Goal: Feedback & Contribution: Contribute content

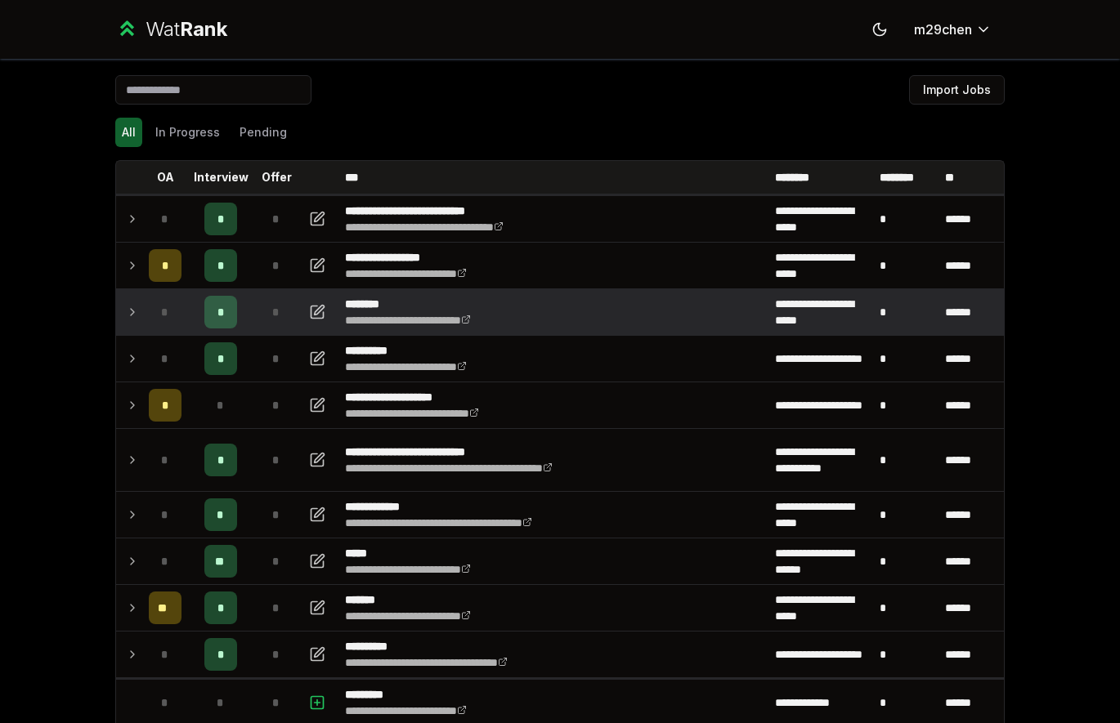
scroll to position [14, 0]
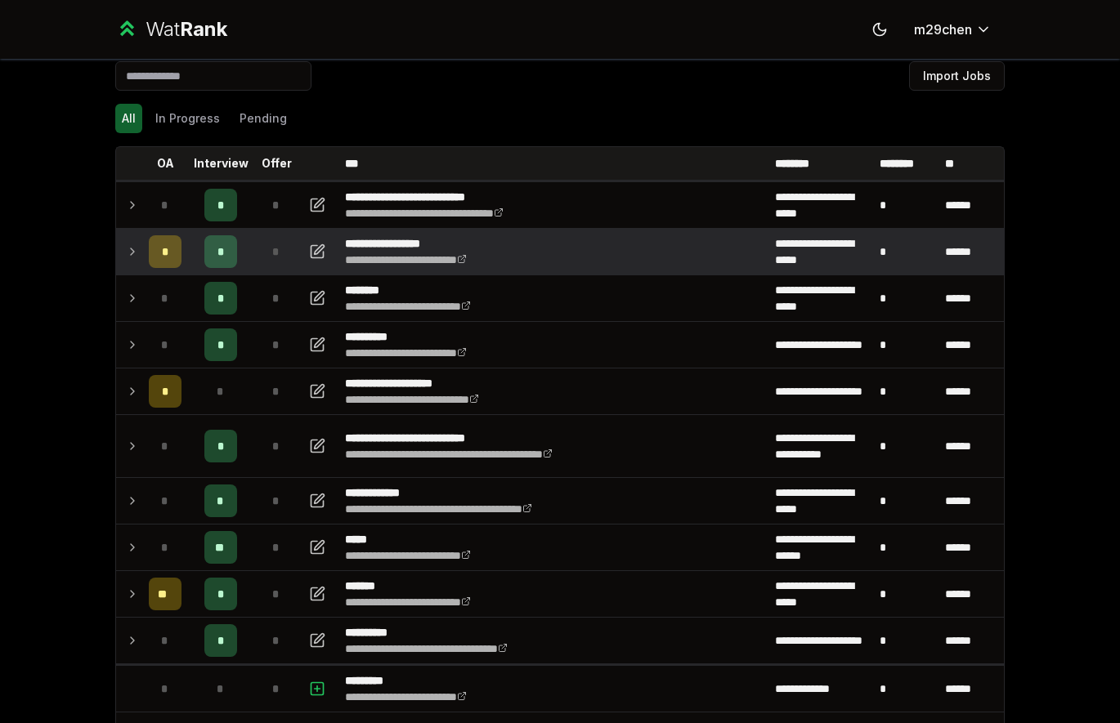
click at [120, 246] on td at bounding box center [129, 252] width 26 height 46
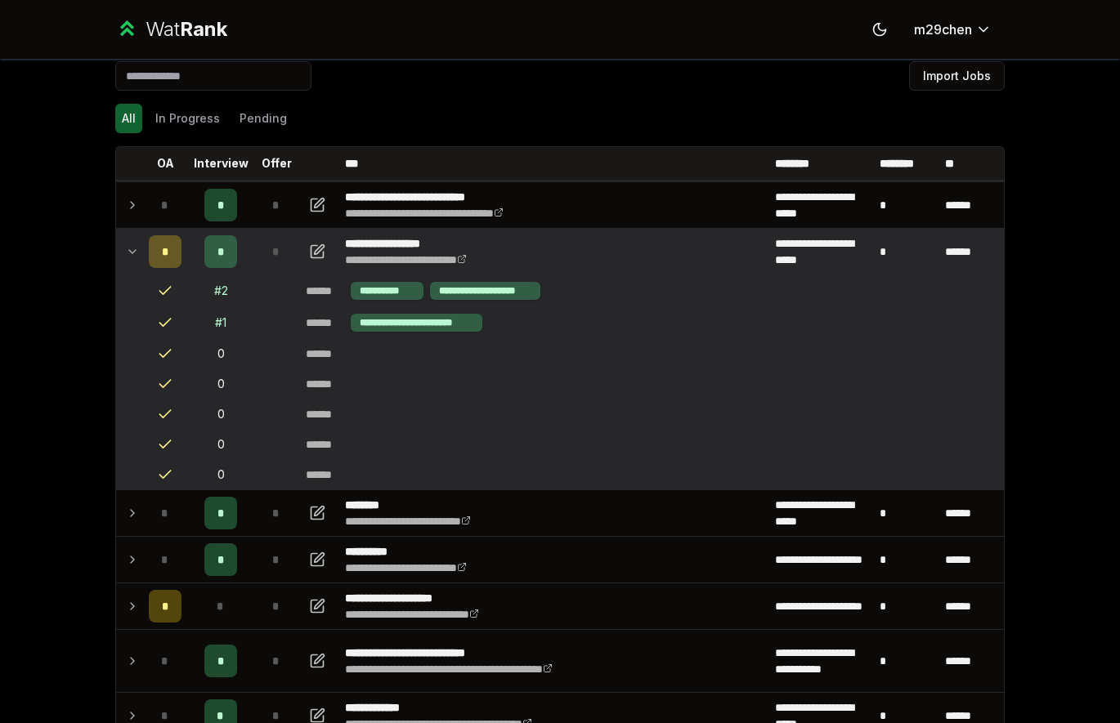
click at [118, 247] on td at bounding box center [129, 252] width 26 height 46
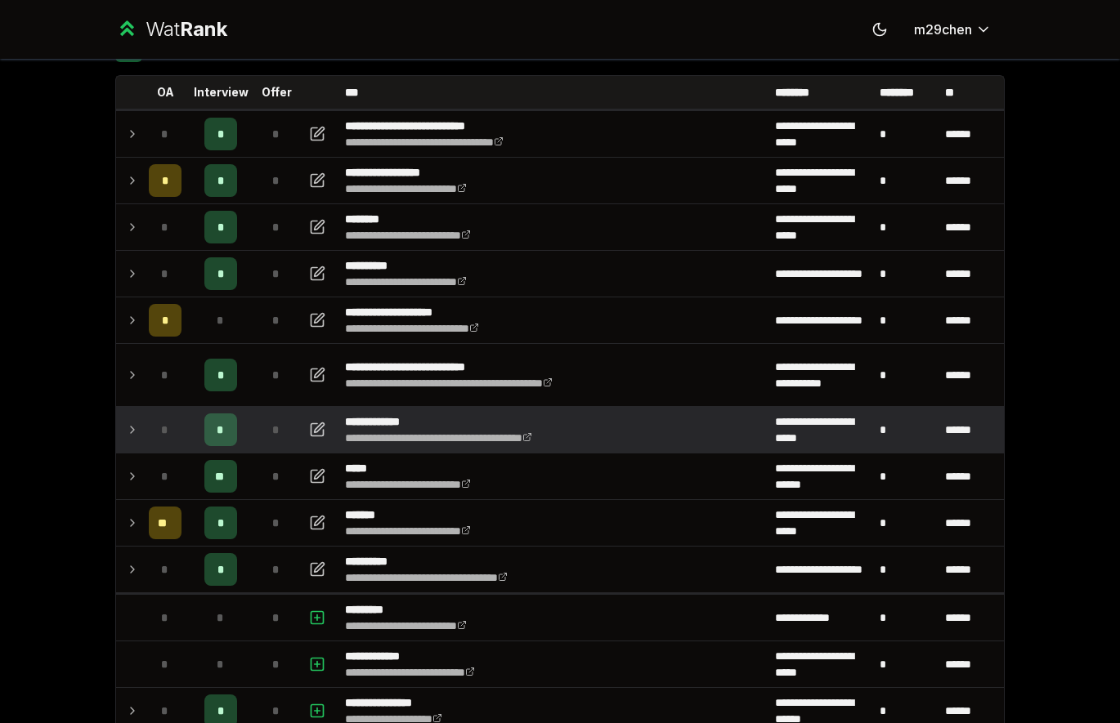
scroll to position [82, 0]
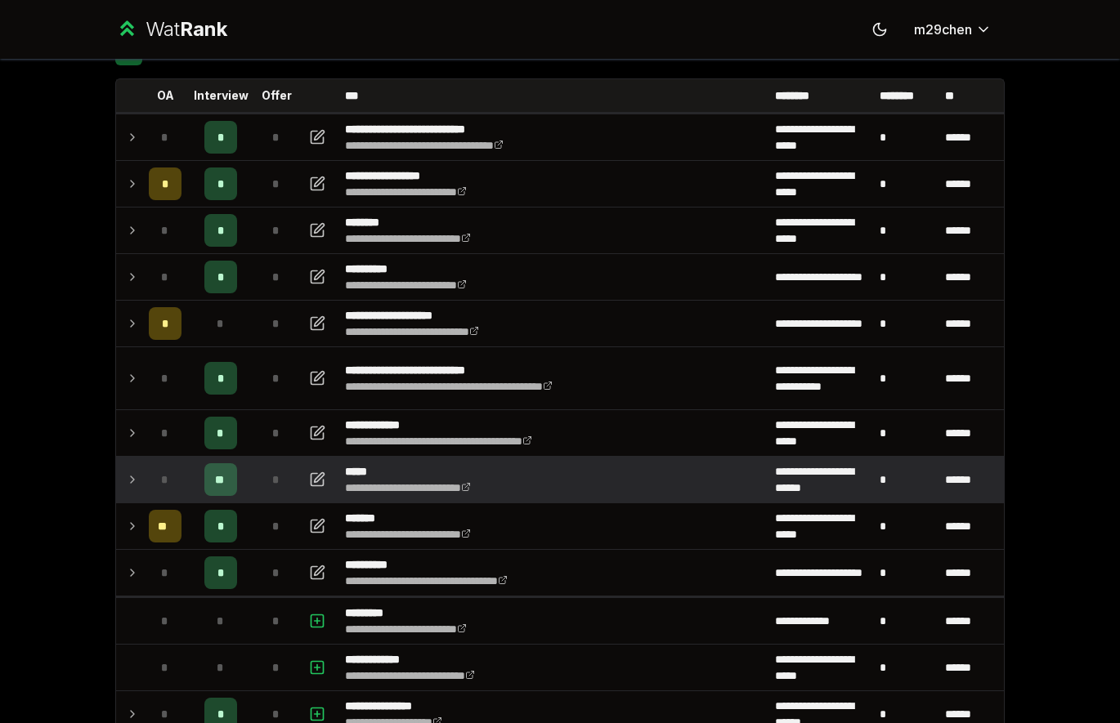
click at [135, 477] on icon at bounding box center [132, 480] width 13 height 20
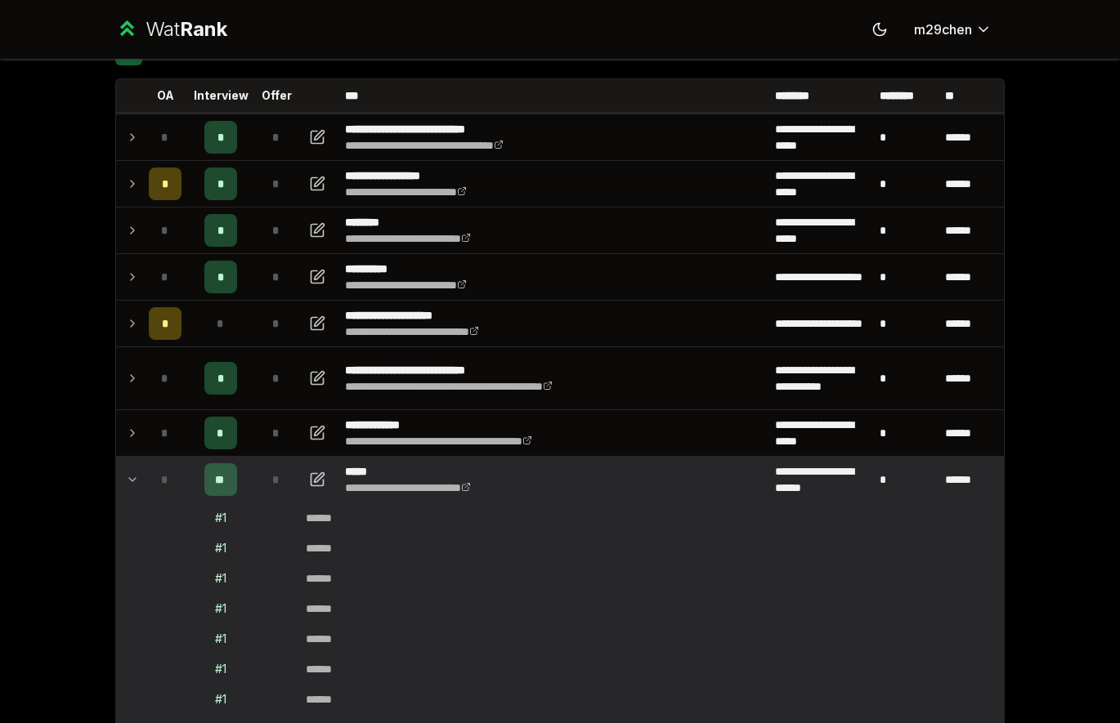
click at [134, 477] on icon at bounding box center [132, 480] width 13 height 20
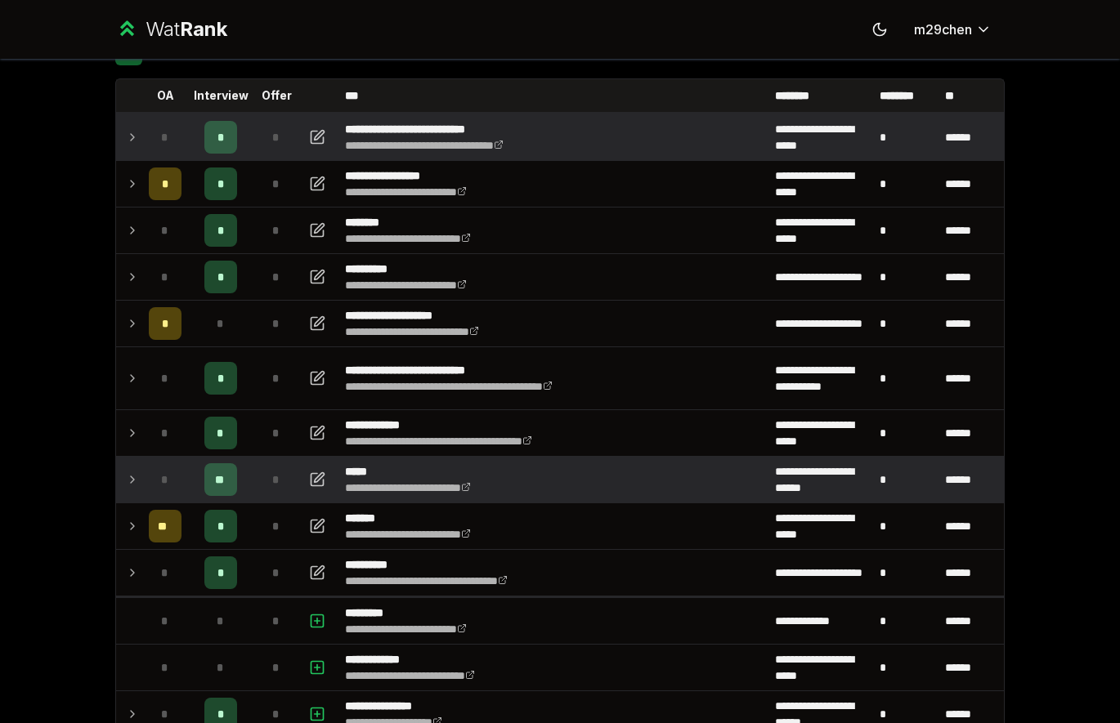
click at [143, 137] on td "*" at bounding box center [165, 137] width 46 height 46
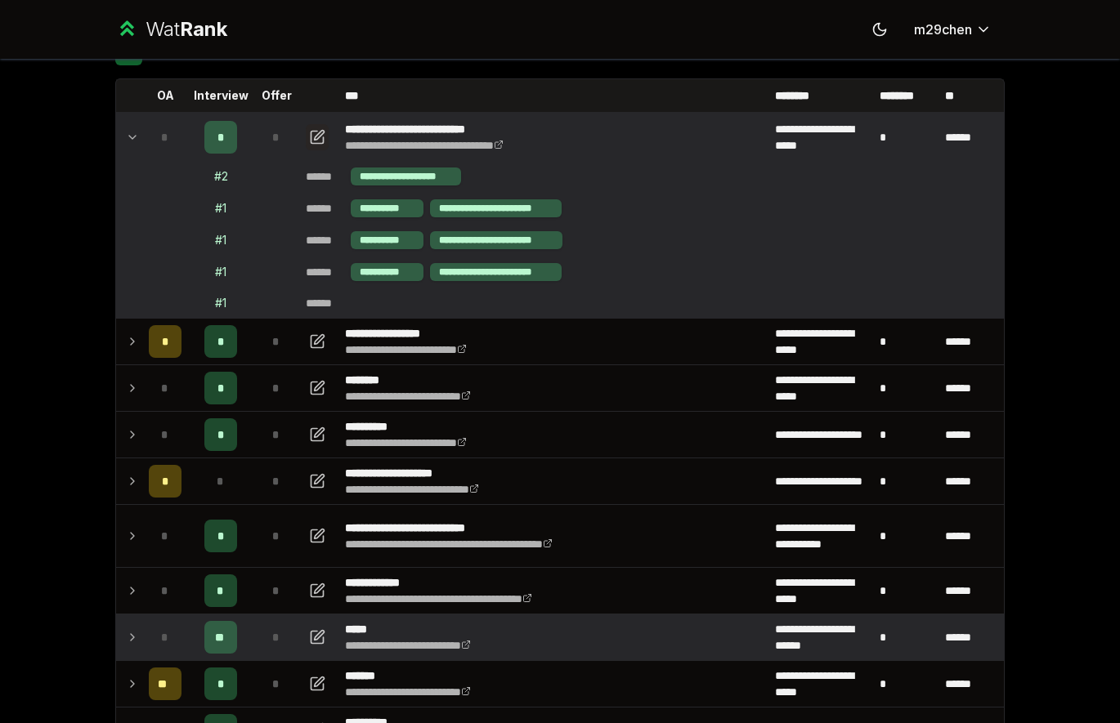
click at [310, 134] on icon "button" at bounding box center [317, 138] width 16 height 20
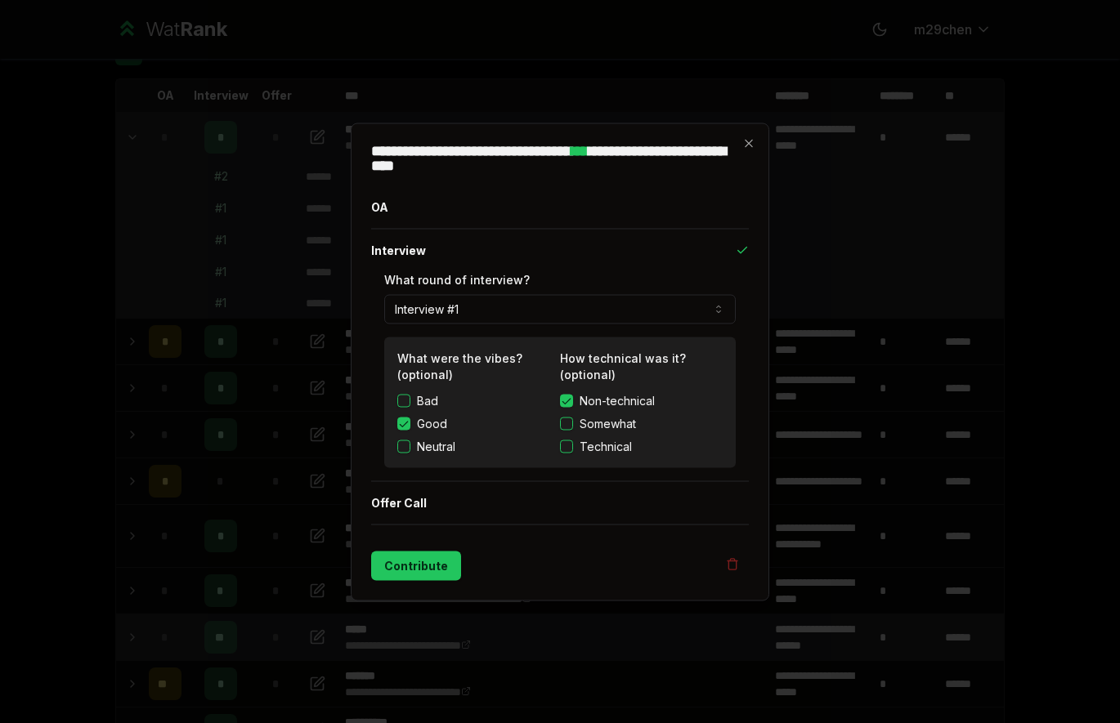
click at [564, 442] on button "Technical" at bounding box center [566, 446] width 13 height 13
click at [414, 564] on button "Contribute" at bounding box center [416, 565] width 90 height 29
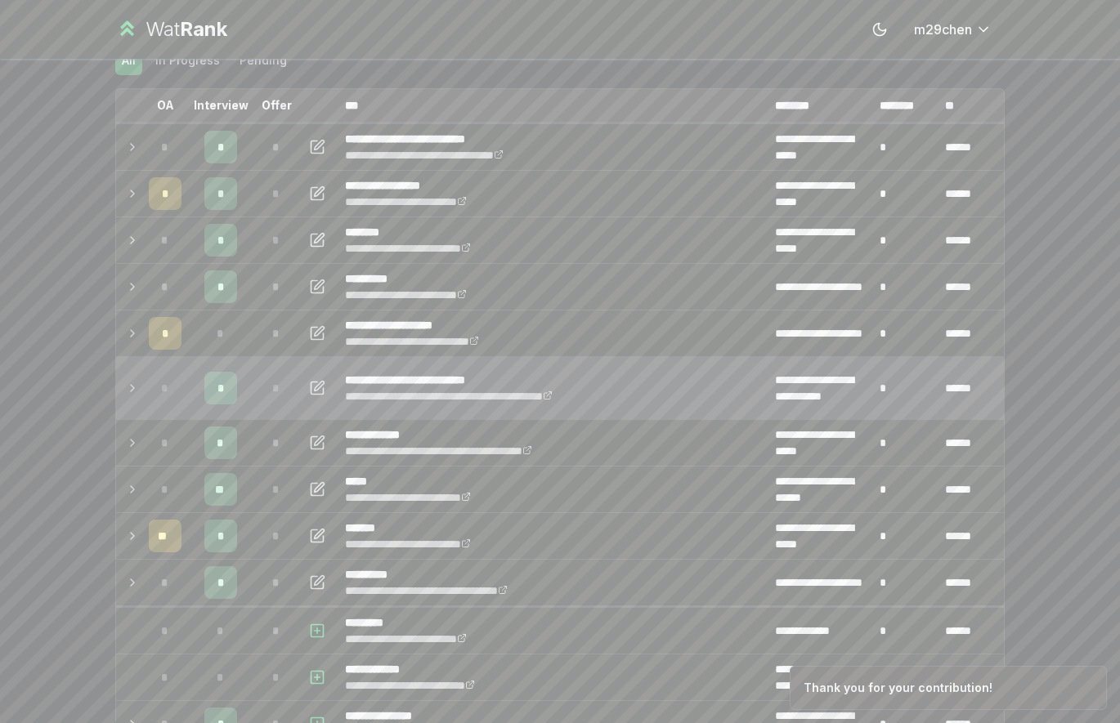
scroll to position [89, 0]
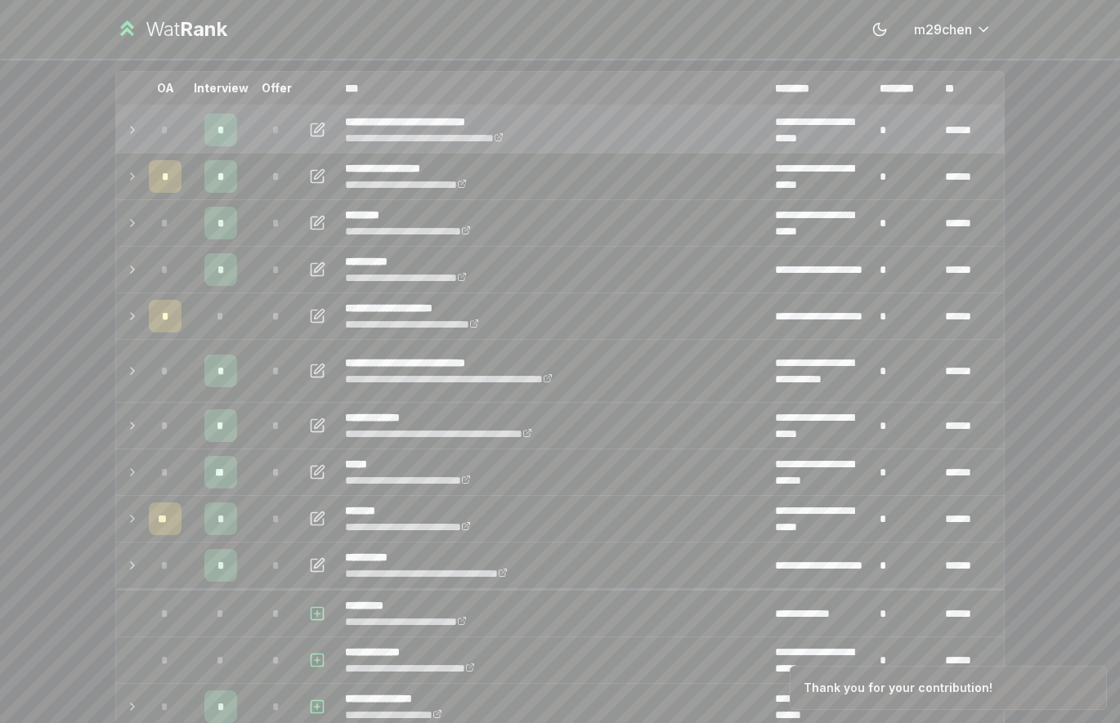
click at [125, 120] on td at bounding box center [129, 130] width 26 height 46
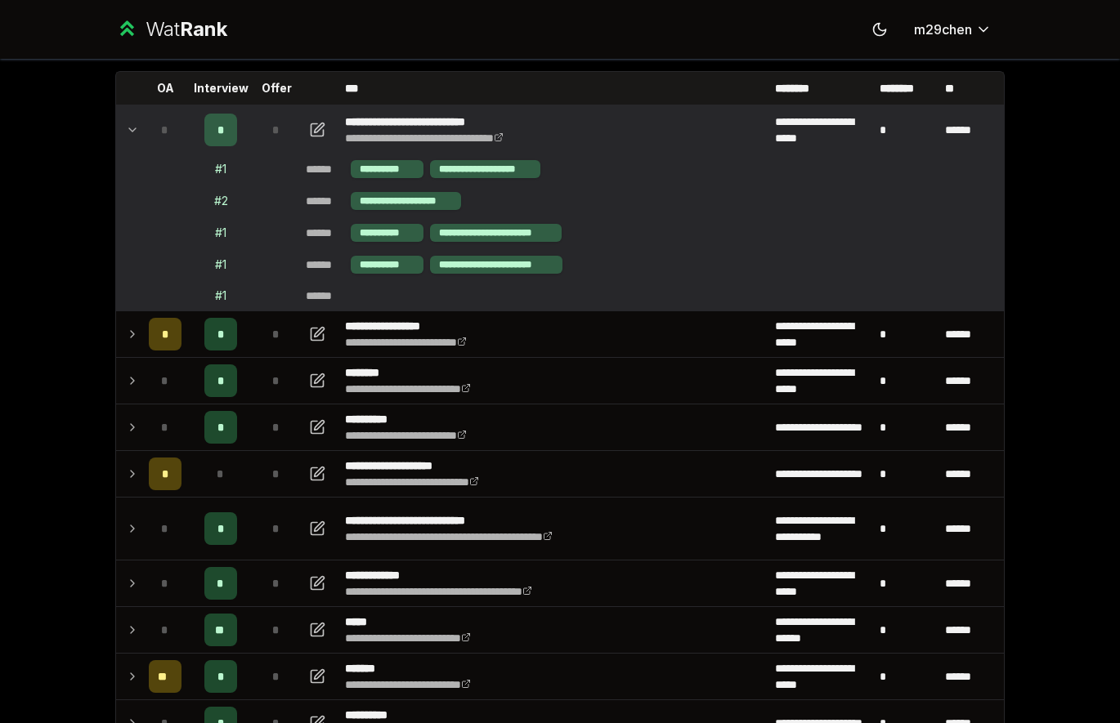
click at [125, 120] on td at bounding box center [129, 130] width 26 height 46
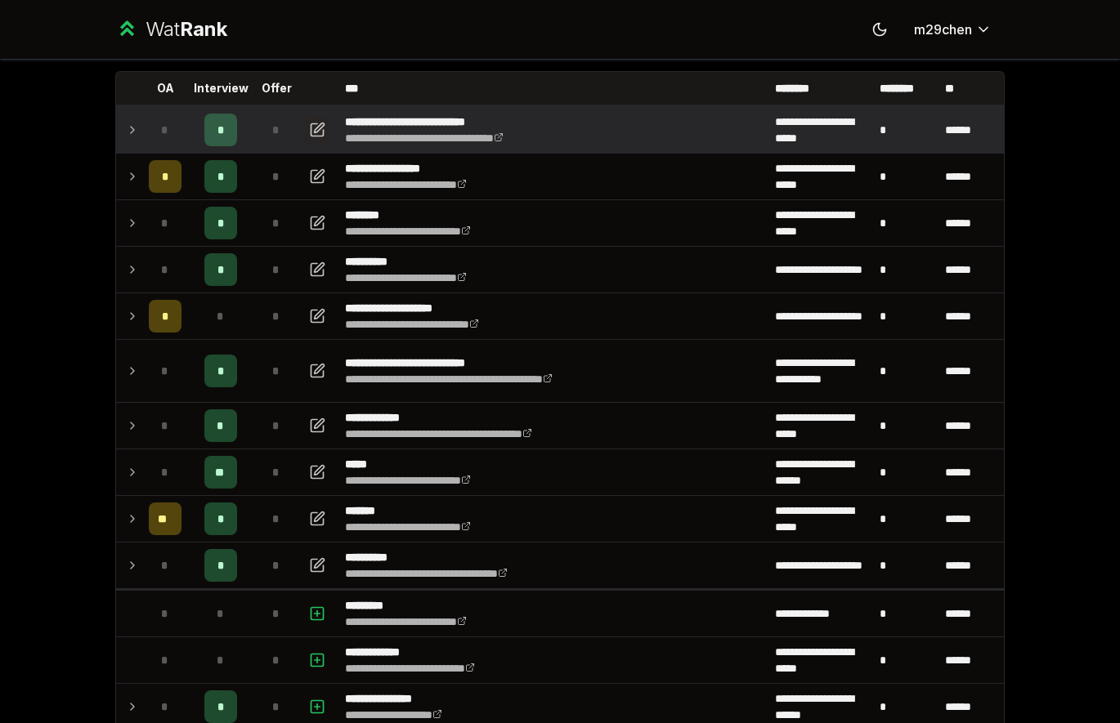
click at [311, 128] on icon "button" at bounding box center [317, 130] width 16 height 20
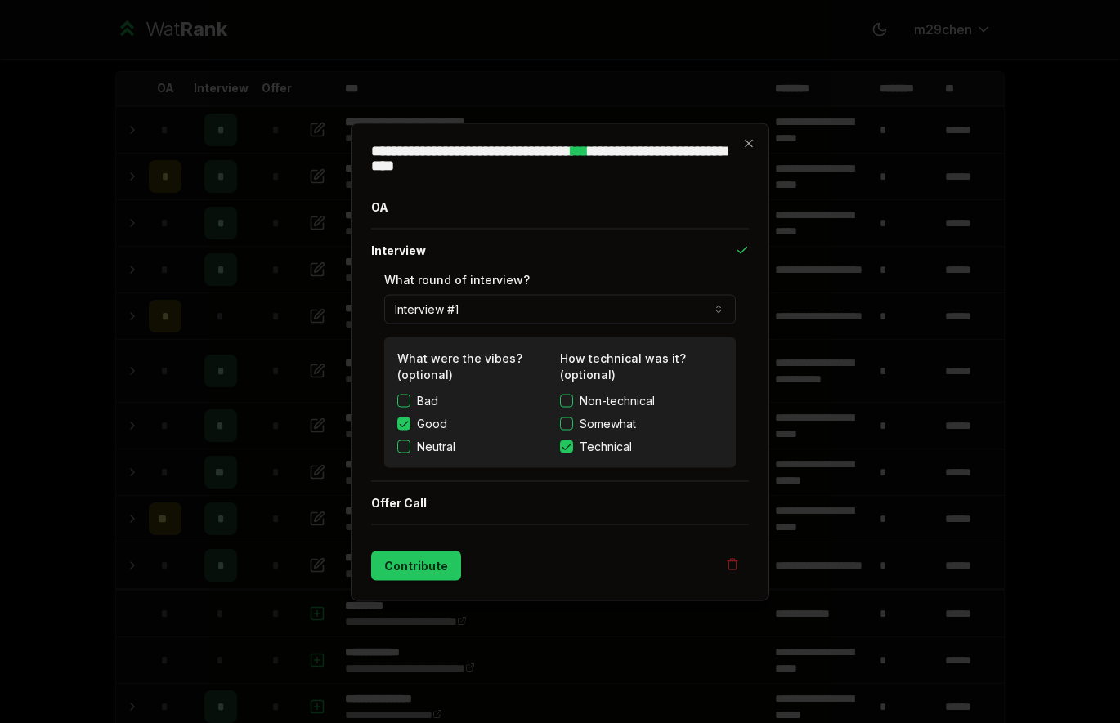
click at [567, 403] on button "Non-technical" at bounding box center [566, 400] width 13 height 13
click at [406, 570] on button "Contribute" at bounding box center [416, 565] width 90 height 29
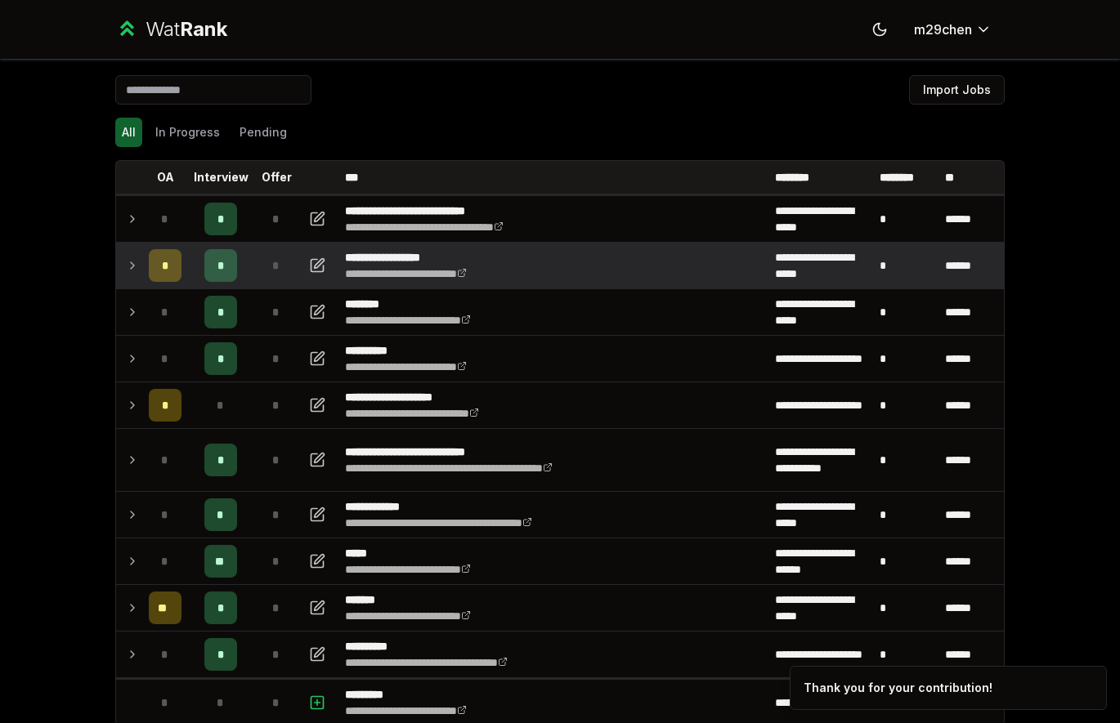
click at [132, 268] on icon at bounding box center [132, 266] width 13 height 20
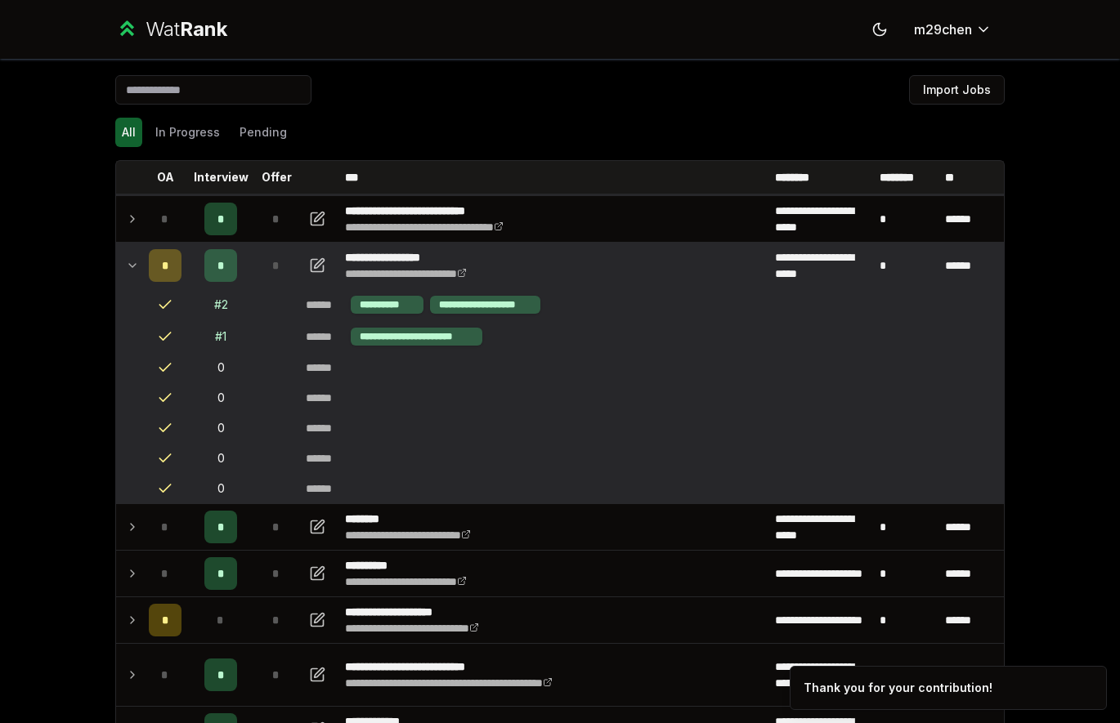
click at [132, 267] on icon at bounding box center [132, 265] width 7 height 3
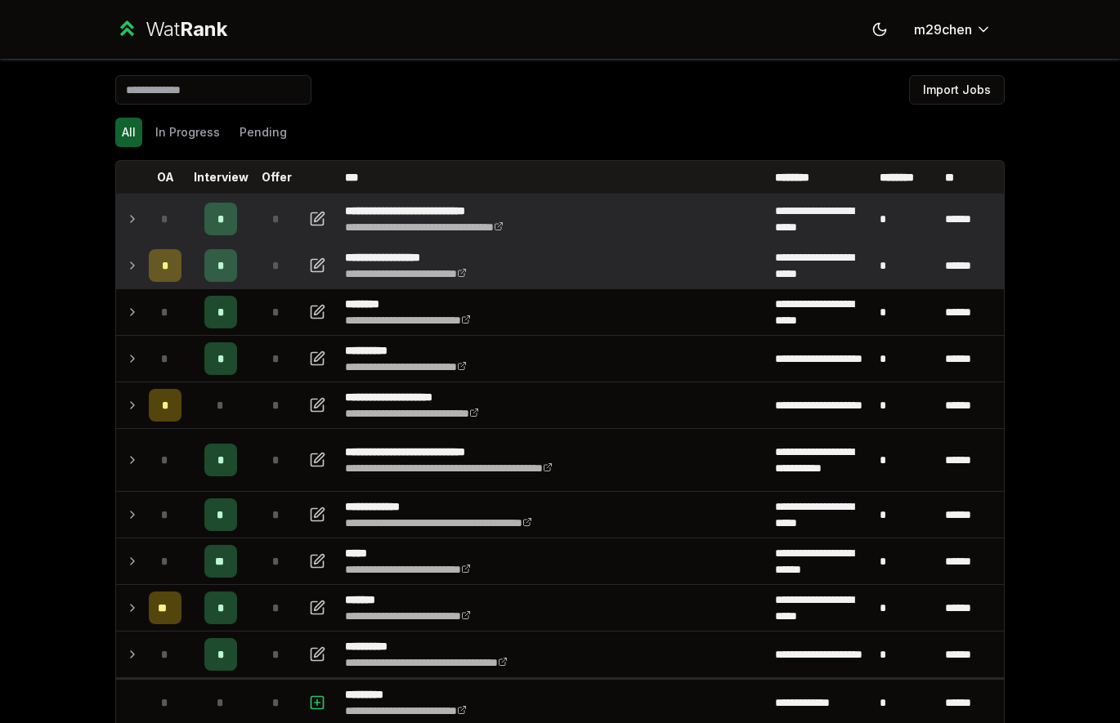
click at [132, 227] on icon at bounding box center [132, 219] width 13 height 20
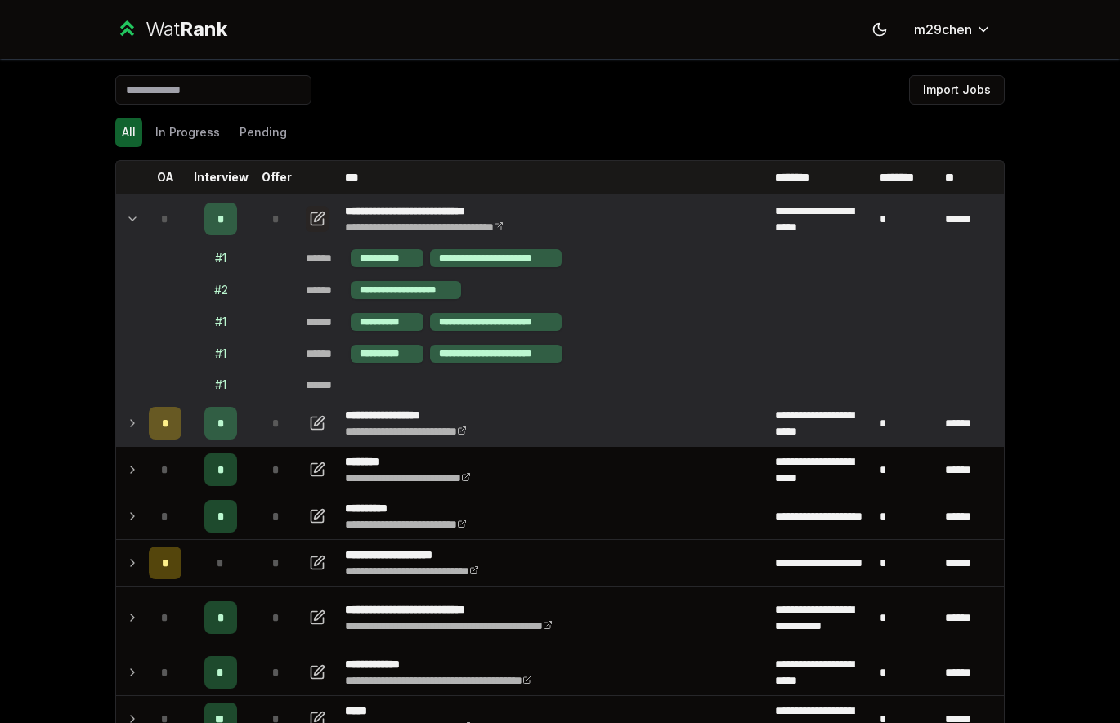
click at [315, 221] on icon "button" at bounding box center [320, 217] width 10 height 10
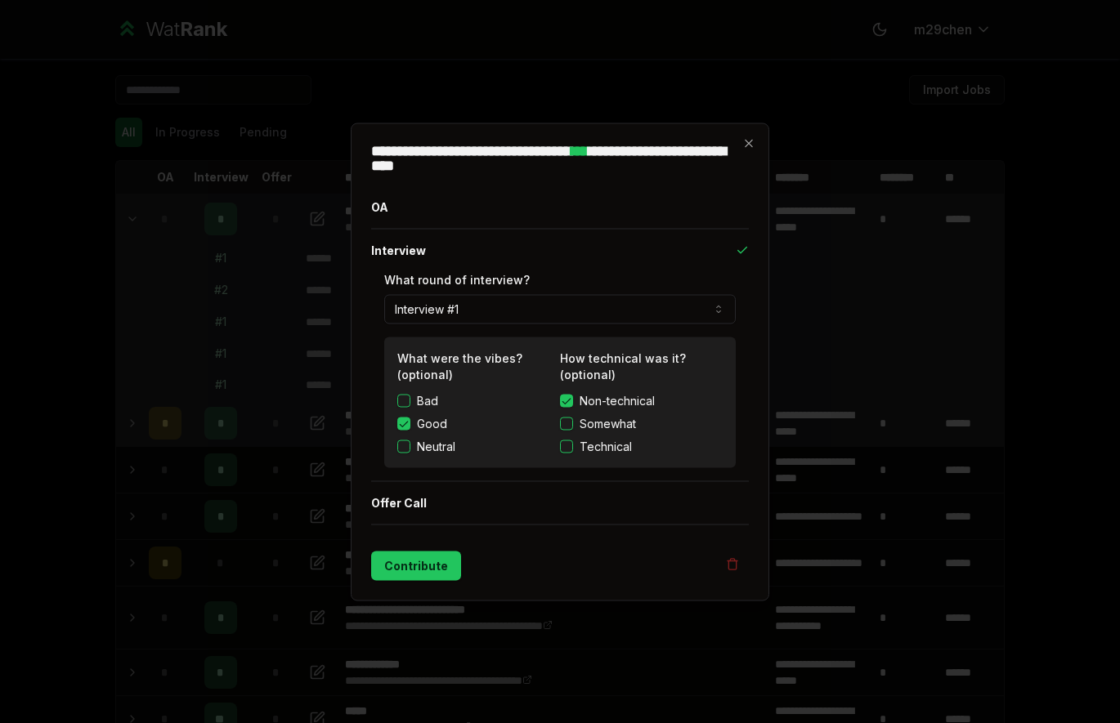
click at [546, 325] on div "**********" at bounding box center [560, 369] width 352 height 196
click at [544, 316] on button "Interview #1" at bounding box center [560, 308] width 352 height 29
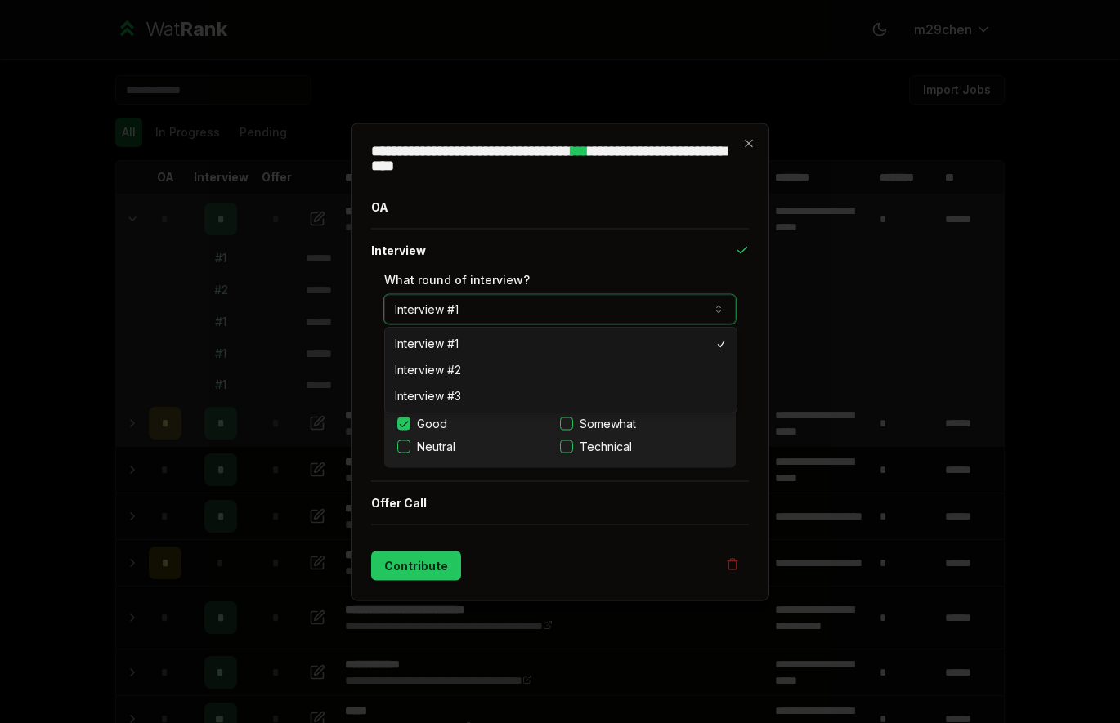
select select "*"
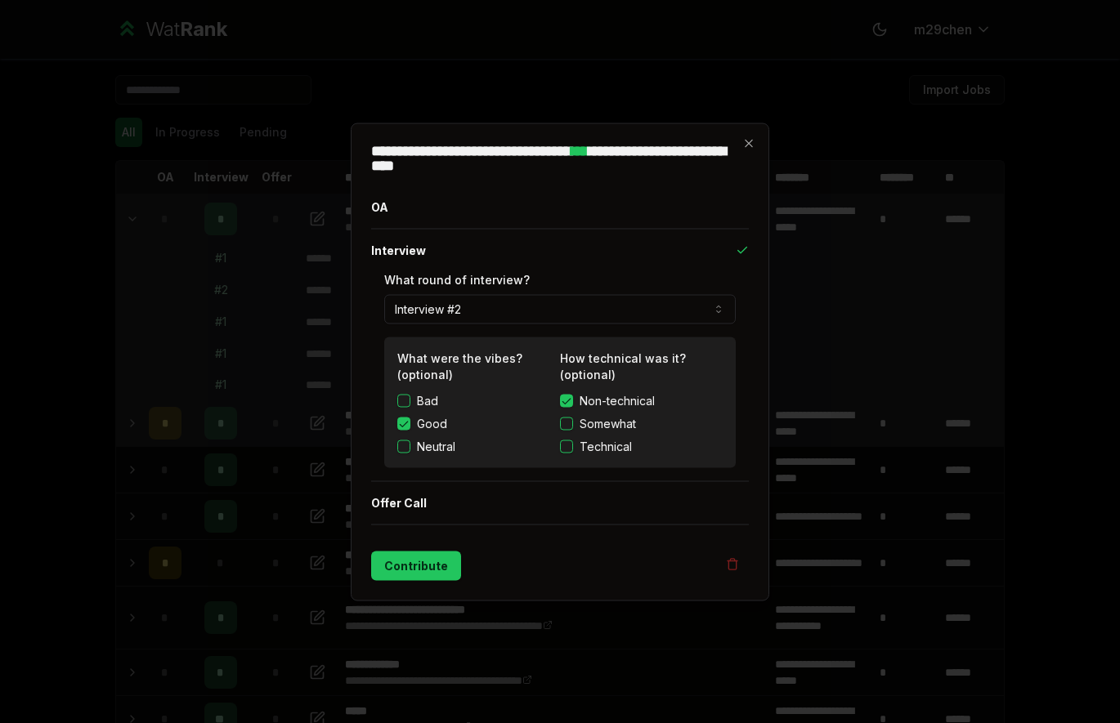
click at [567, 447] on button "Technical" at bounding box center [566, 446] width 13 height 13
click at [417, 567] on button "Contribute" at bounding box center [416, 565] width 90 height 29
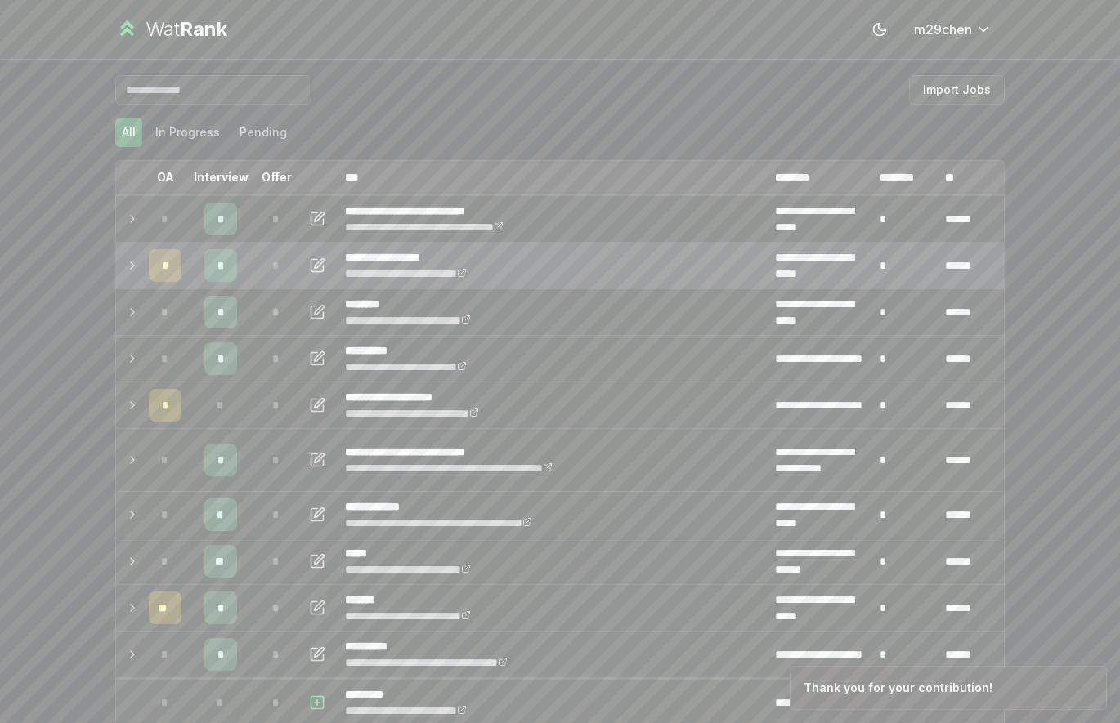
click at [138, 262] on icon at bounding box center [132, 266] width 13 height 20
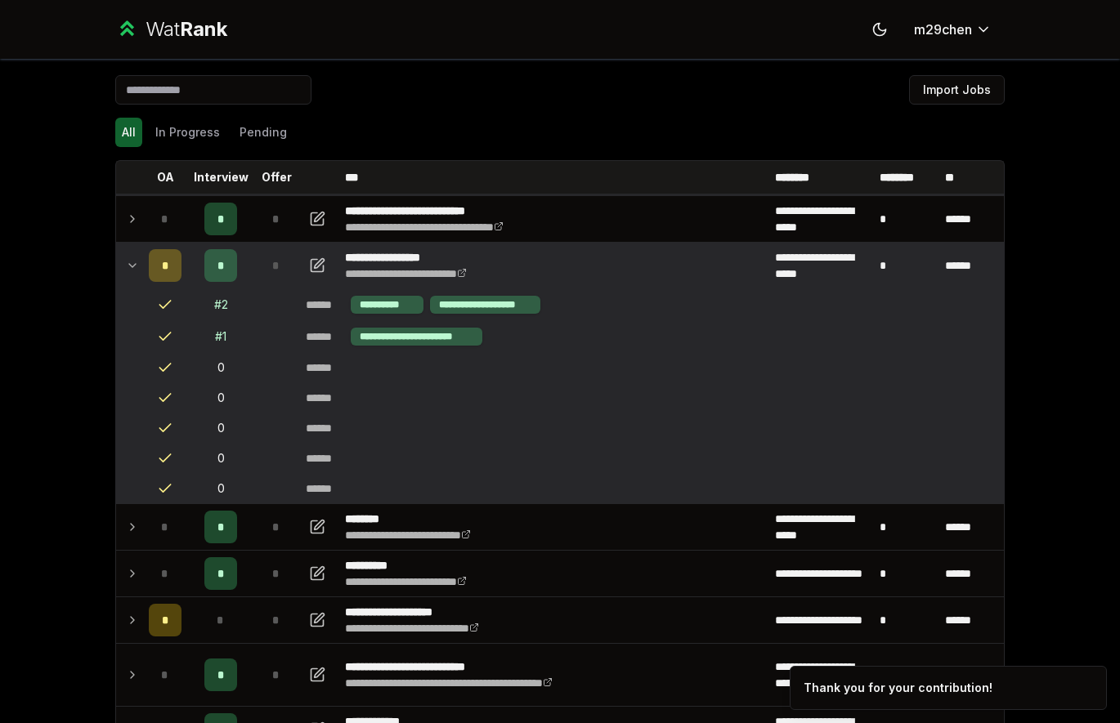
click at [136, 257] on icon at bounding box center [132, 266] width 13 height 20
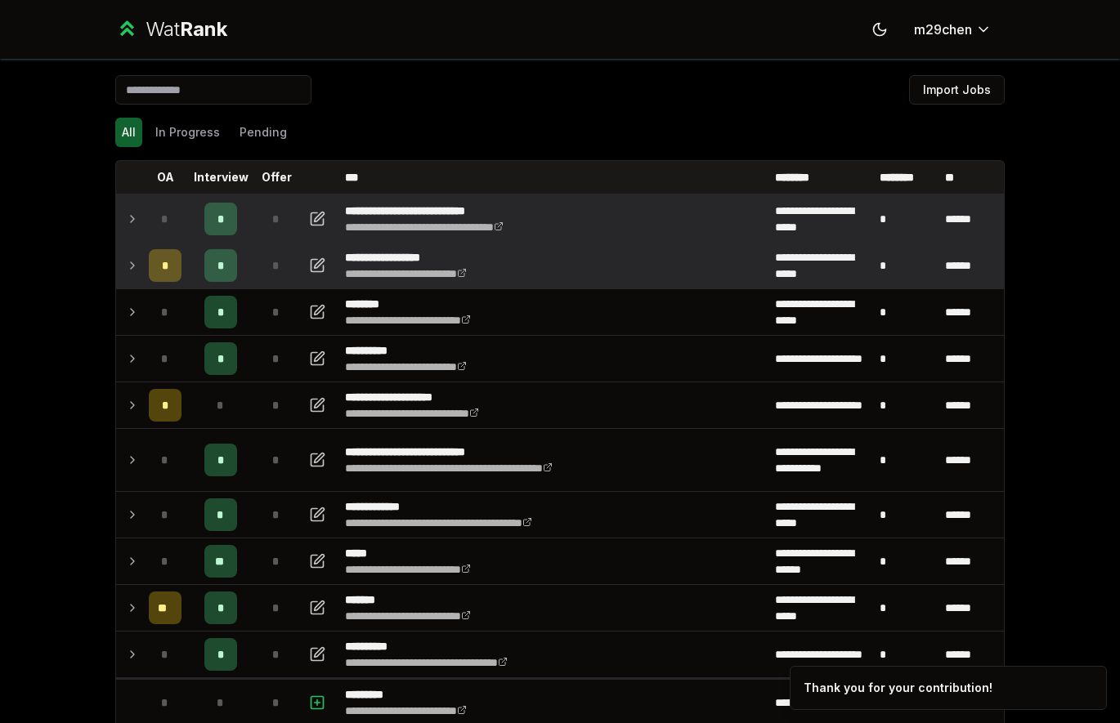
click at [136, 226] on icon at bounding box center [132, 219] width 13 height 20
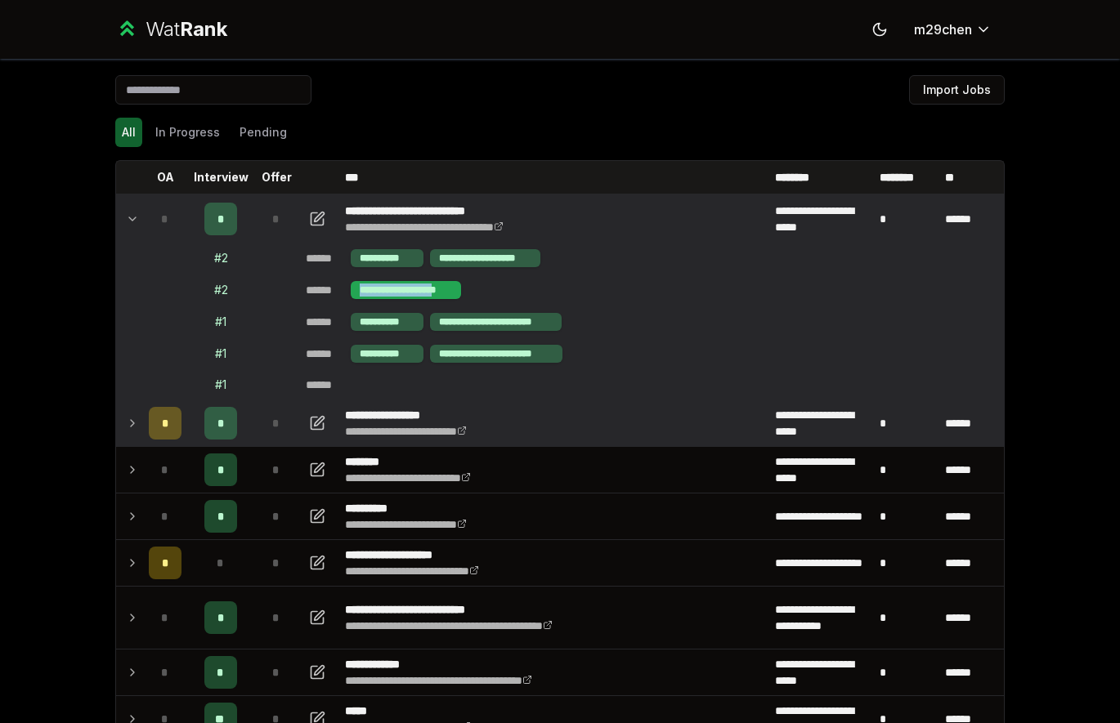
drag, startPoint x: 440, startPoint y: 291, endPoint x: 356, endPoint y: 292, distance: 84.2
click at [356, 292] on div "**********" at bounding box center [406, 290] width 110 height 18
click at [493, 281] on td "**********" at bounding box center [651, 290] width 705 height 31
drag, startPoint x: 463, startPoint y: 285, endPoint x: 361, endPoint y: 284, distance: 101.4
click at [361, 284] on td "**********" at bounding box center [651, 290] width 705 height 31
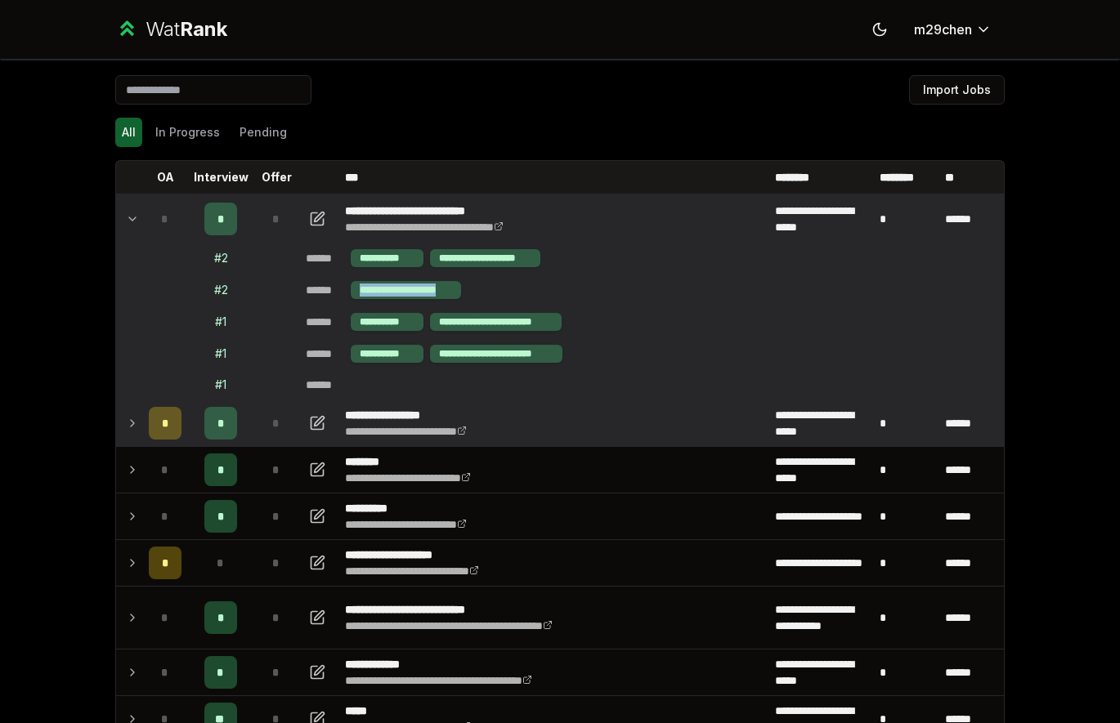
click at [574, 275] on td "**********" at bounding box center [651, 290] width 705 height 31
click at [130, 214] on icon at bounding box center [132, 219] width 13 height 20
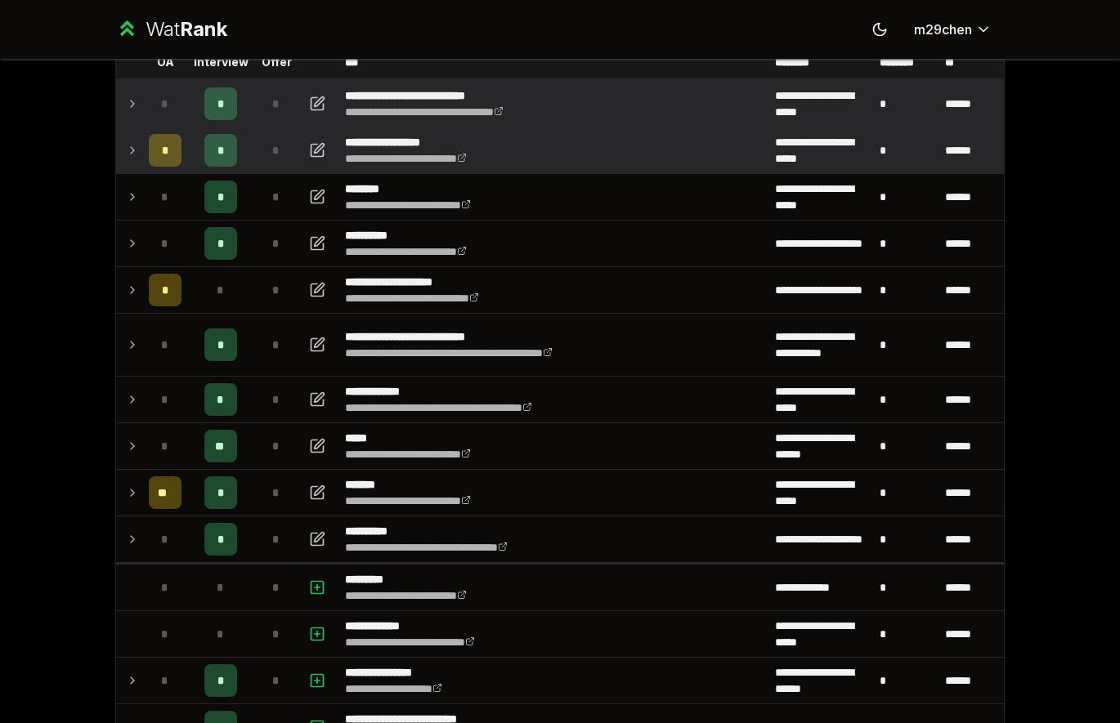
scroll to position [118, 0]
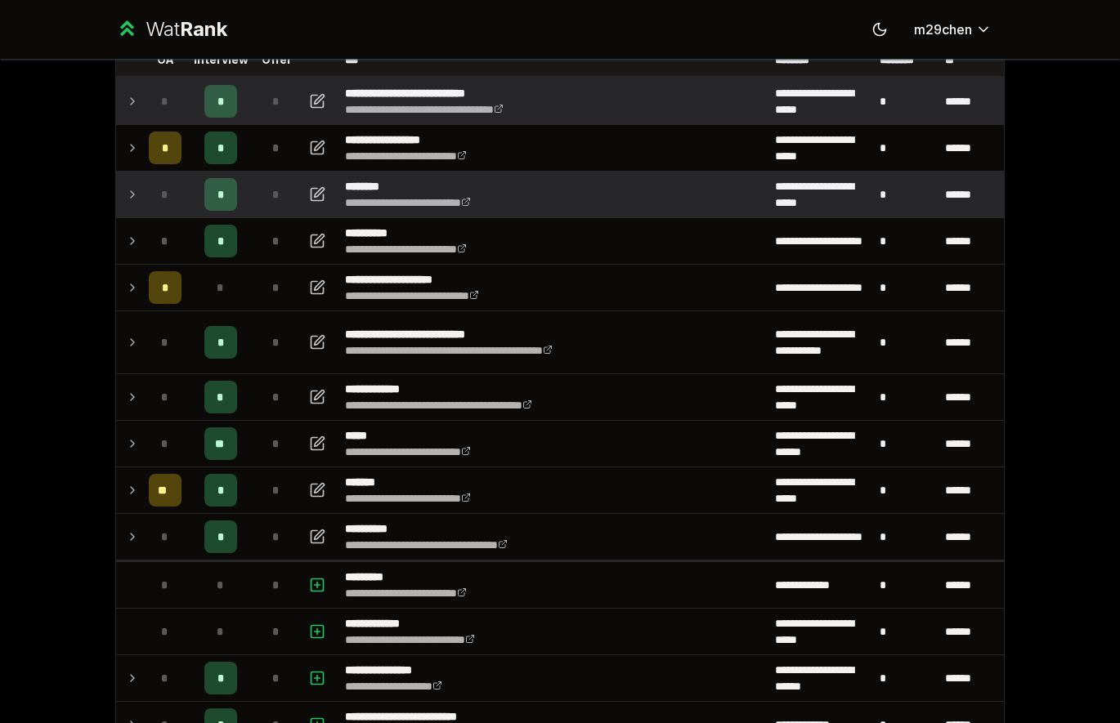
click at [145, 193] on td "*" at bounding box center [165, 195] width 46 height 46
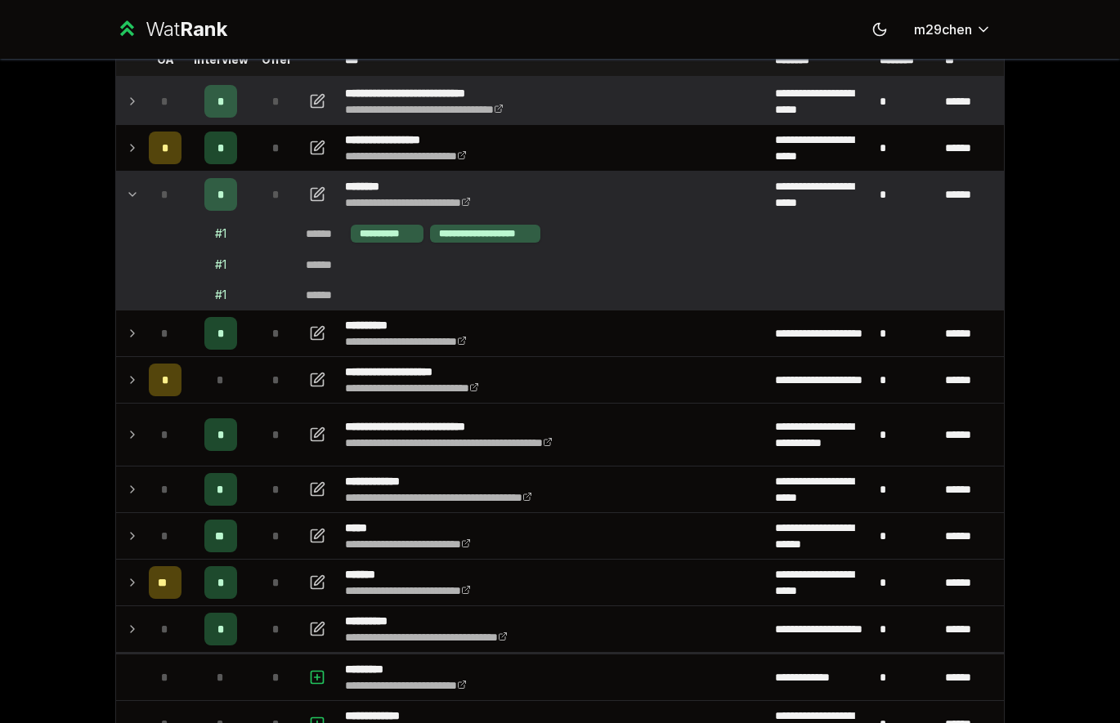
click at [338, 192] on td "**********" at bounding box center [553, 195] width 430 height 46
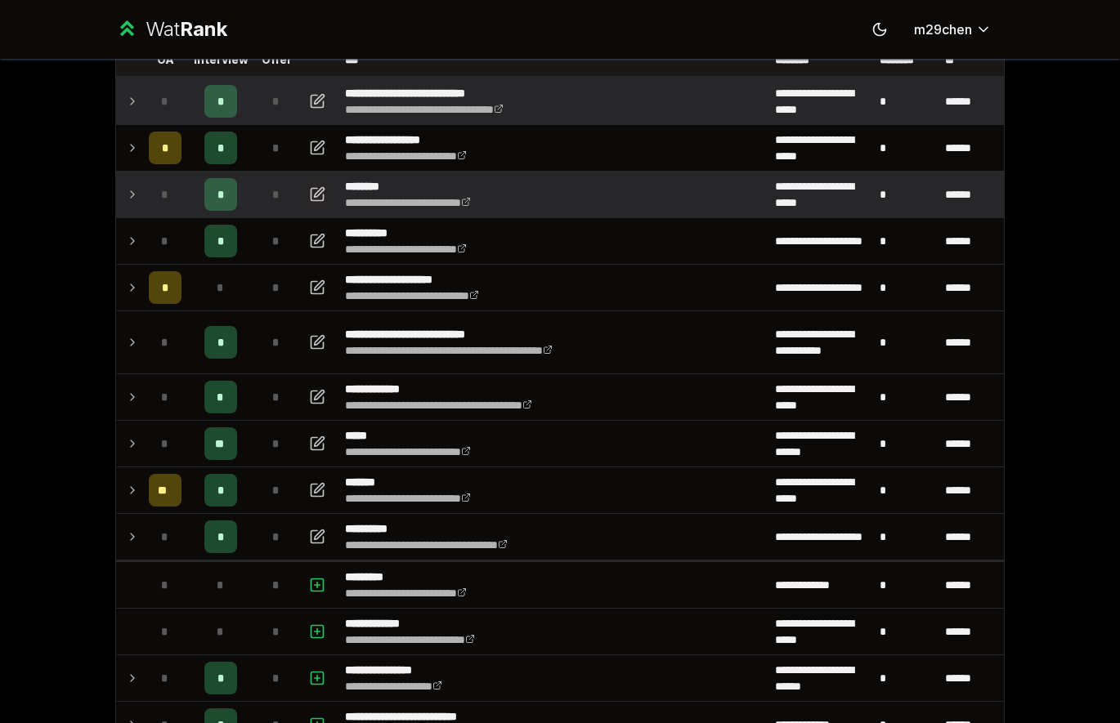
click at [324, 192] on icon "button" at bounding box center [317, 195] width 16 height 20
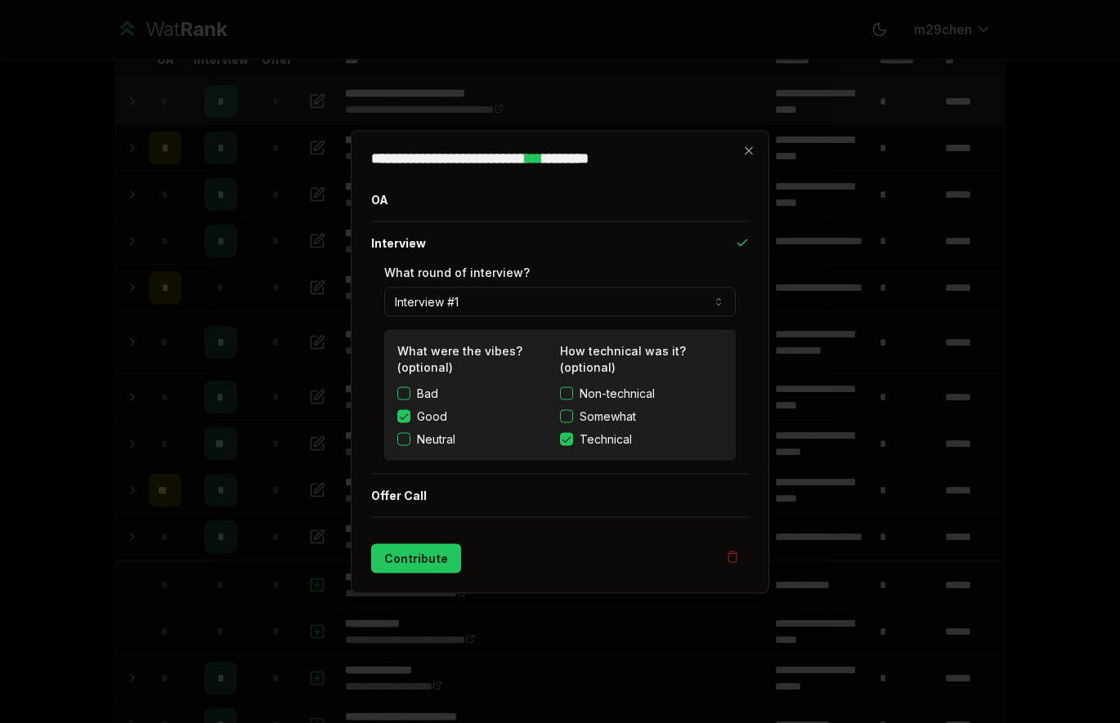
click at [757, 158] on div "**********" at bounding box center [560, 362] width 419 height 464
click at [741, 147] on div "**********" at bounding box center [560, 362] width 419 height 464
click at [745, 153] on icon "button" at bounding box center [748, 149] width 7 height 7
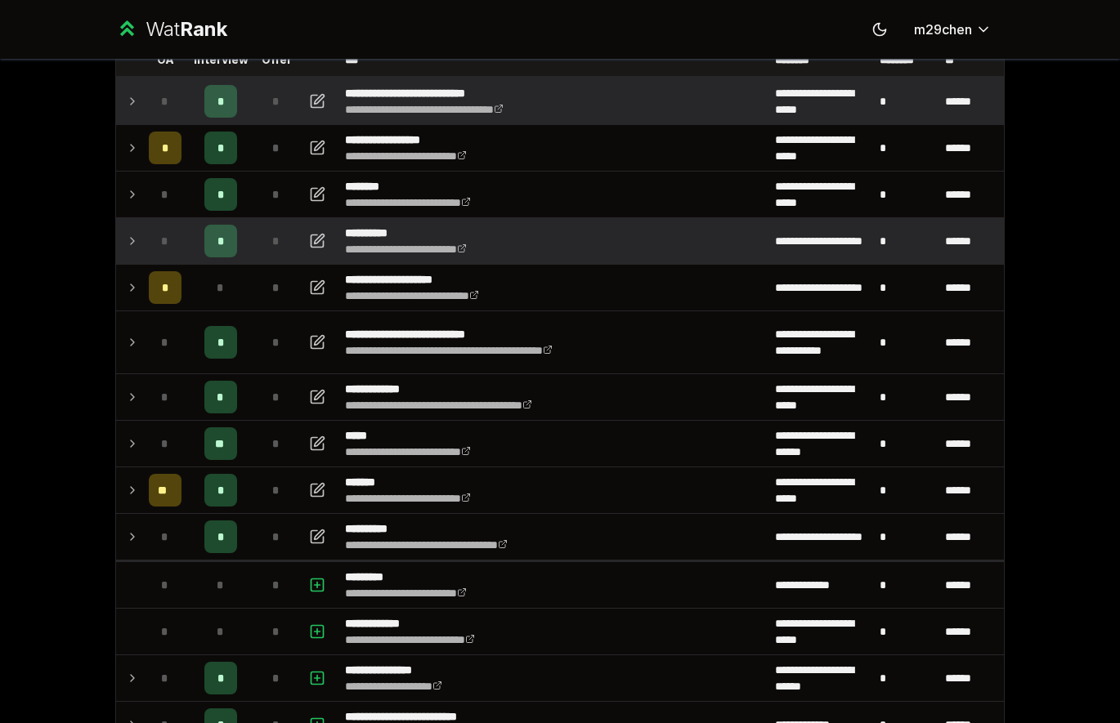
click at [139, 251] on td at bounding box center [129, 241] width 26 height 46
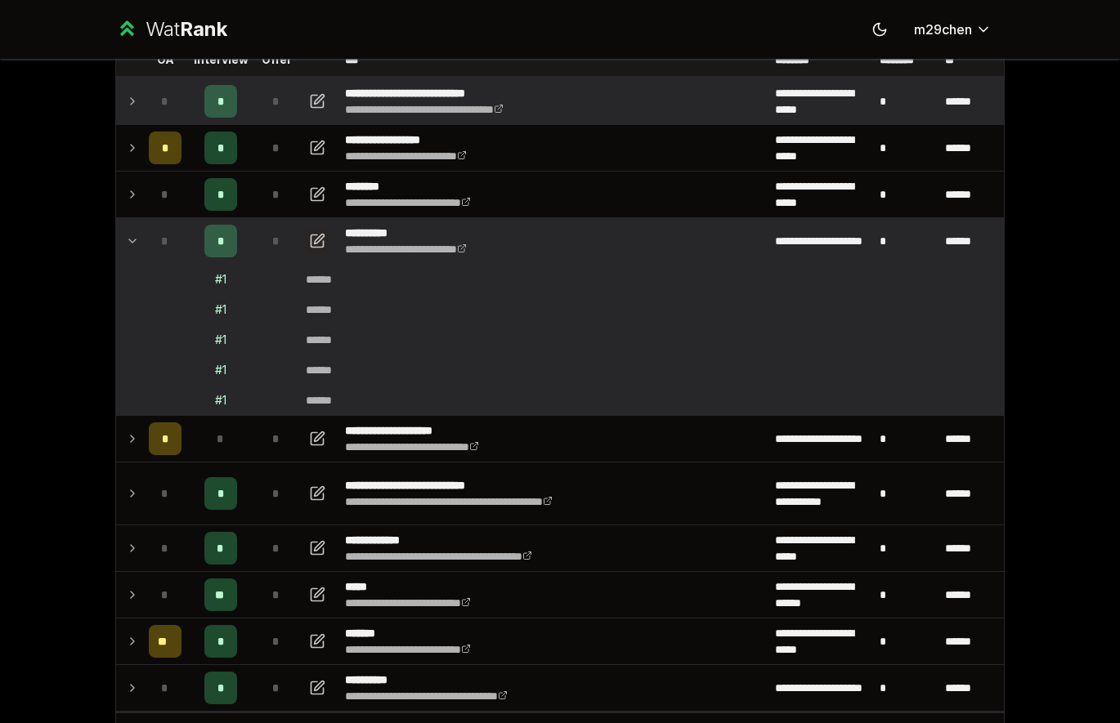
click at [309, 231] on icon "button" at bounding box center [317, 241] width 16 height 20
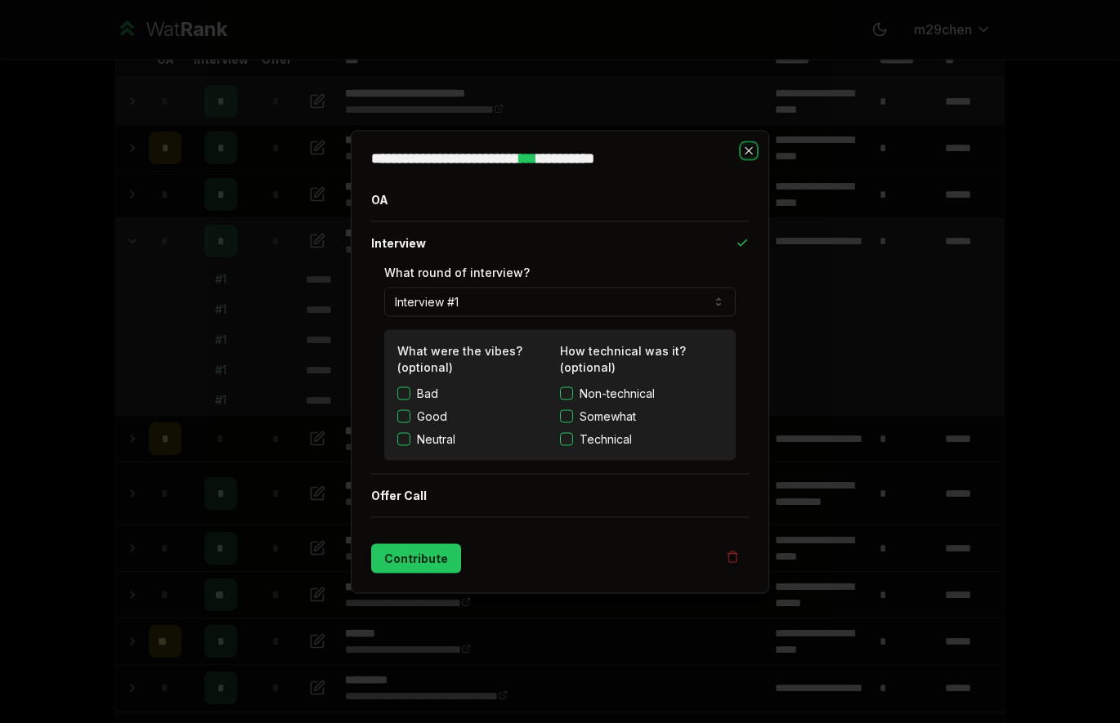
click at [750, 146] on icon "button" at bounding box center [748, 150] width 13 height 13
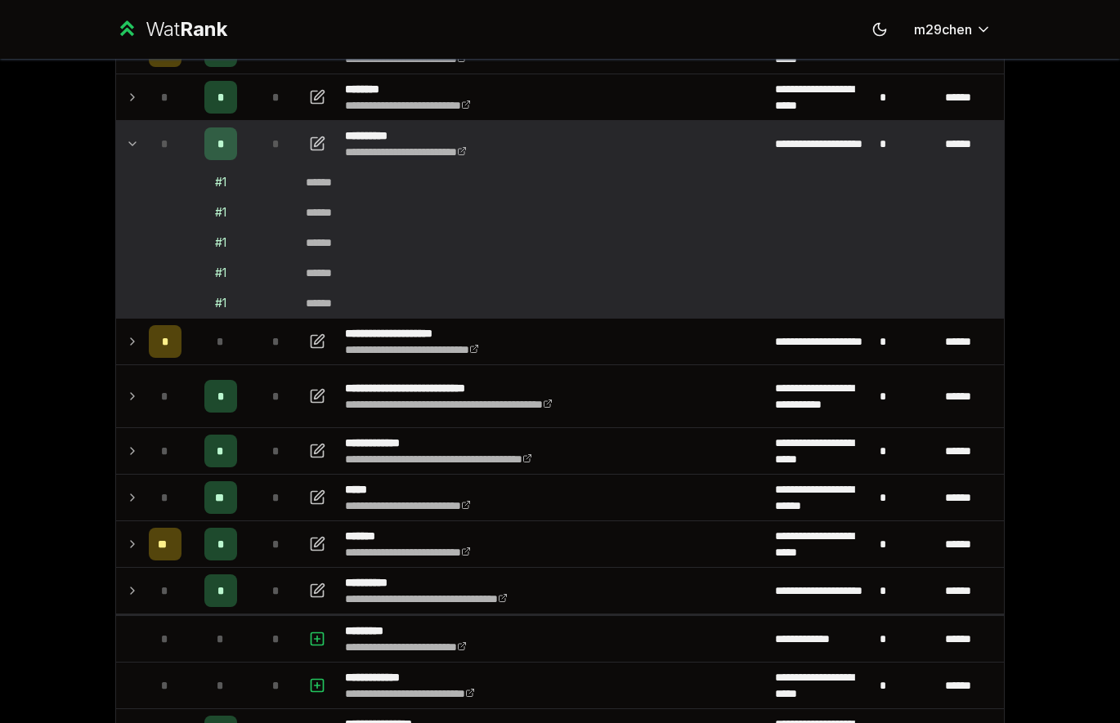
scroll to position [315, 0]
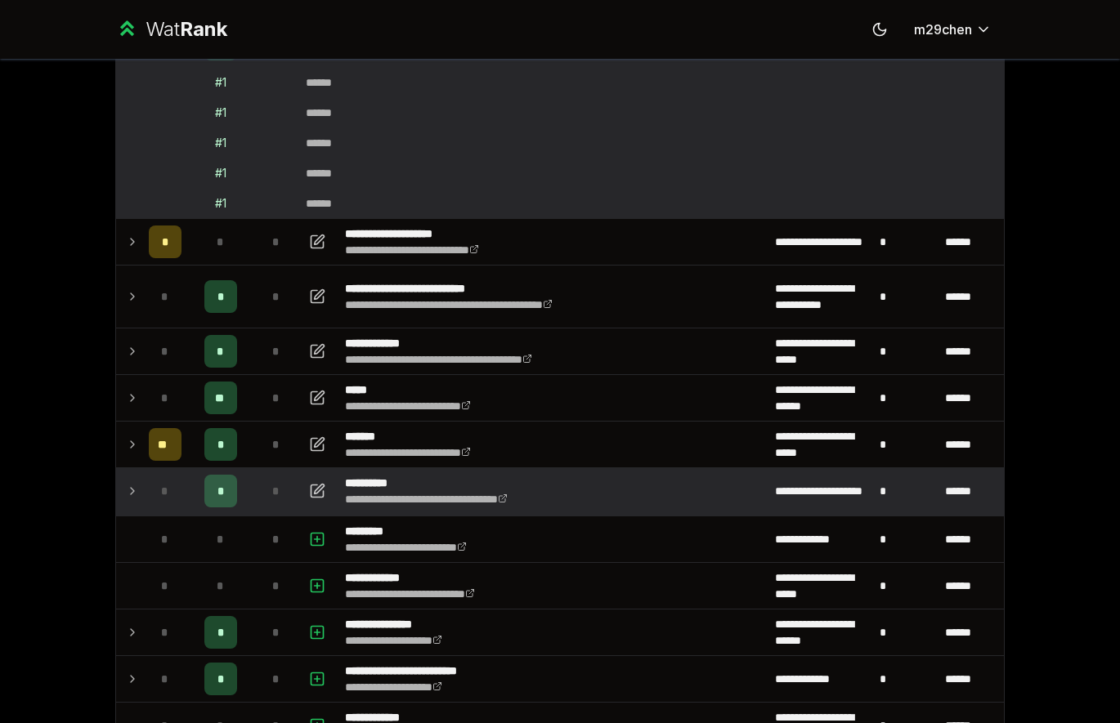
click at [127, 500] on icon at bounding box center [132, 491] width 13 height 20
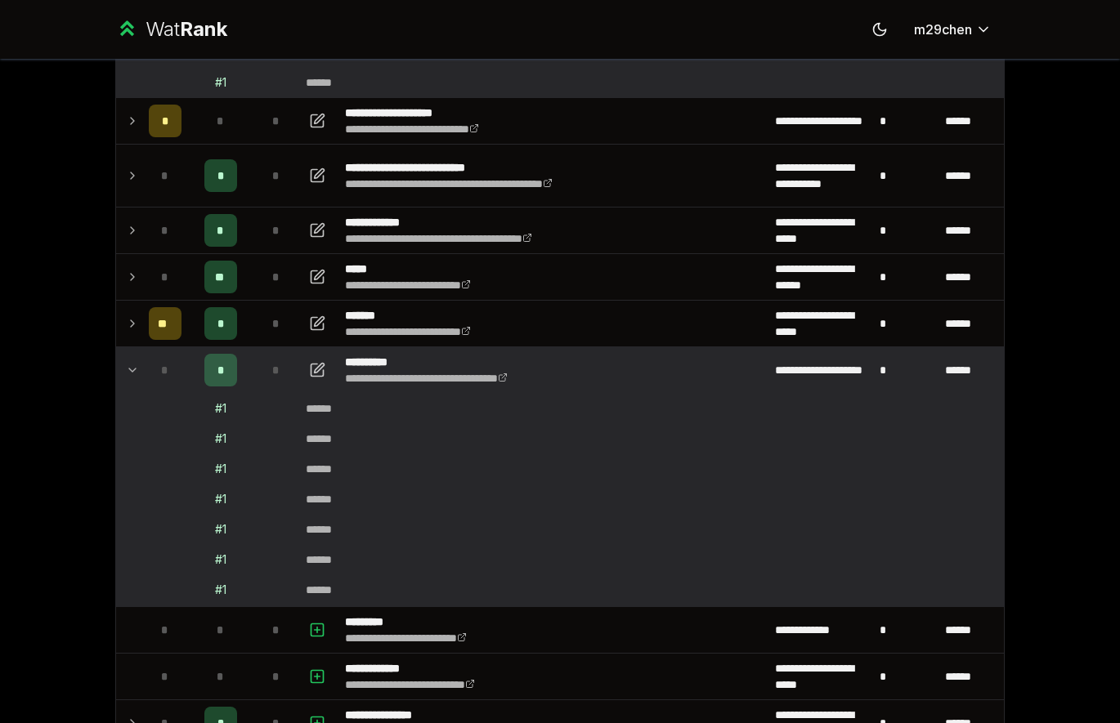
scroll to position [504, 0]
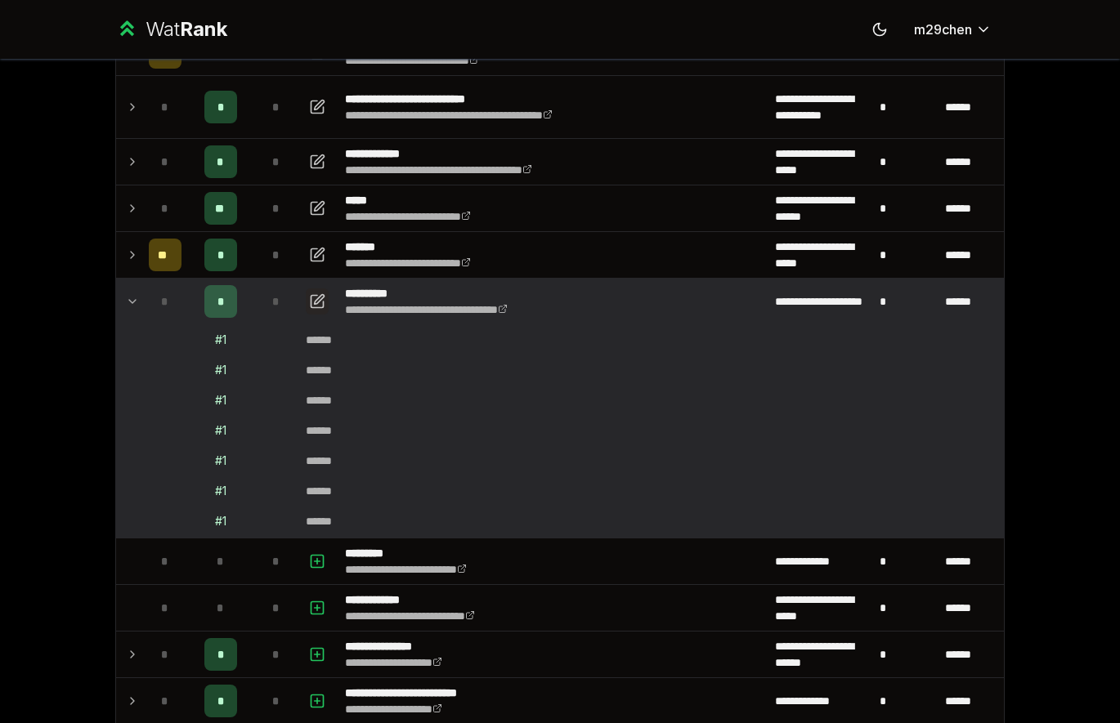
click at [317, 301] on icon "button" at bounding box center [317, 302] width 16 height 20
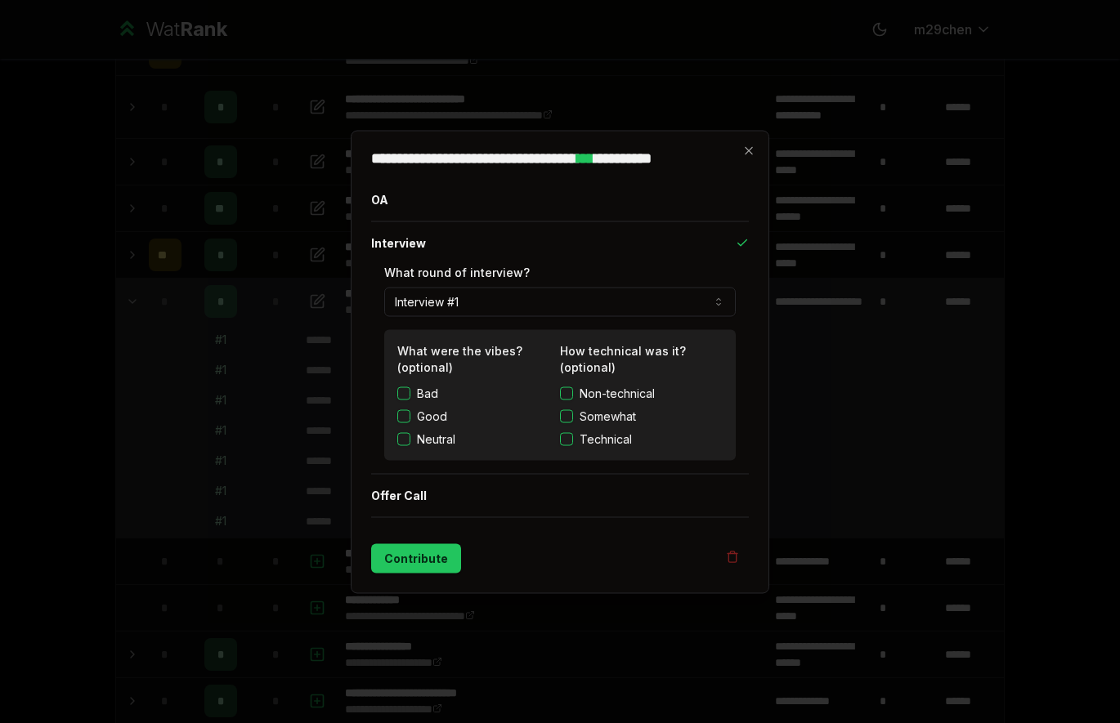
click at [570, 436] on button "Technical" at bounding box center [566, 438] width 13 height 13
click at [404, 437] on button "Neutral" at bounding box center [403, 438] width 13 height 13
click at [441, 554] on button "Contribute" at bounding box center [416, 558] width 90 height 29
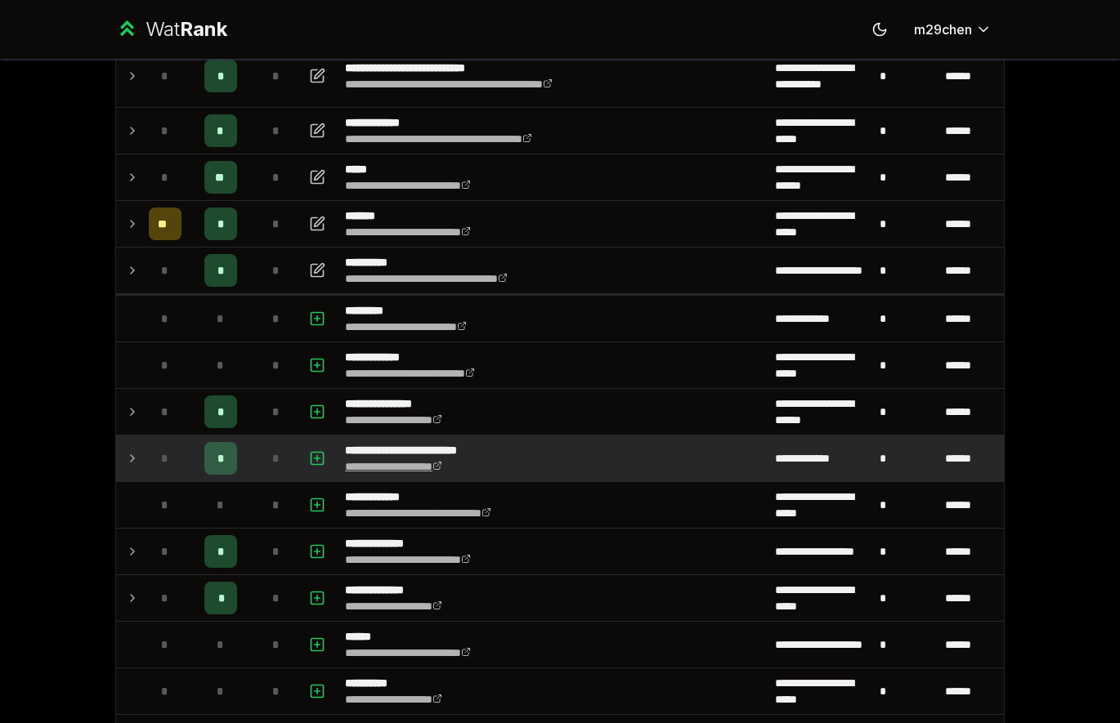
scroll to position [392, 0]
